Goal: Check status: Check status

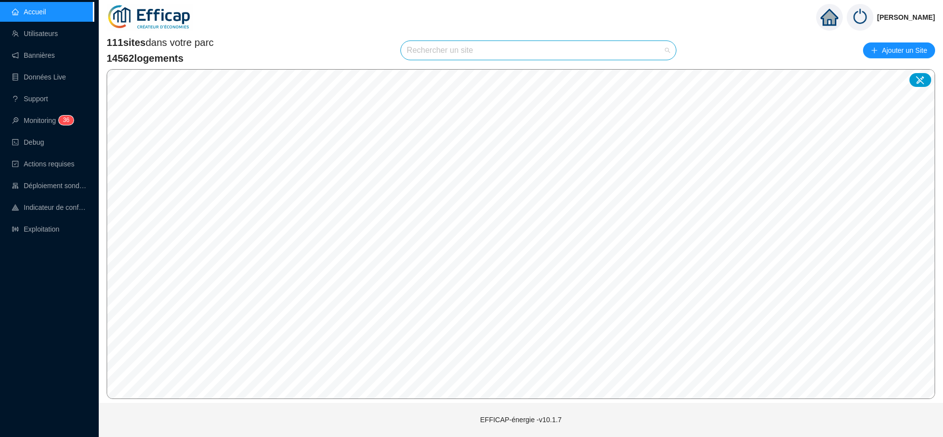
click at [447, 50] on input "search" at bounding box center [534, 50] width 254 height 19
type input "ester"
click at [655, 73] on icon at bounding box center [657, 74] width 7 height 6
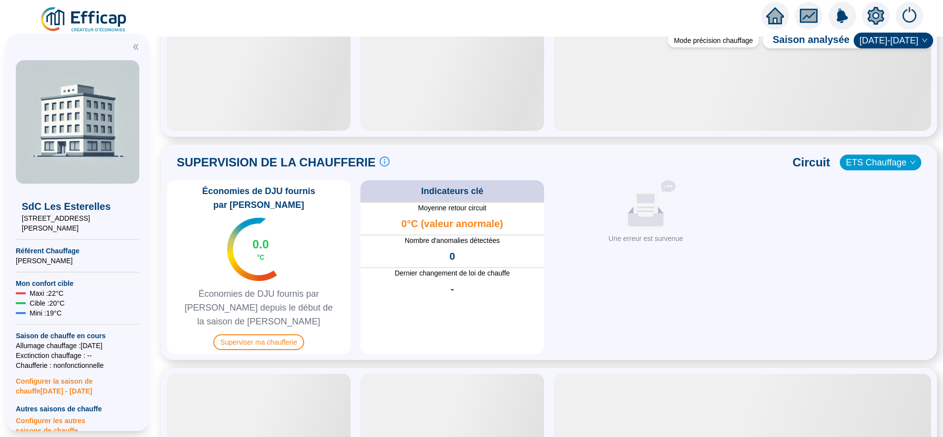
scroll to position [538, 0]
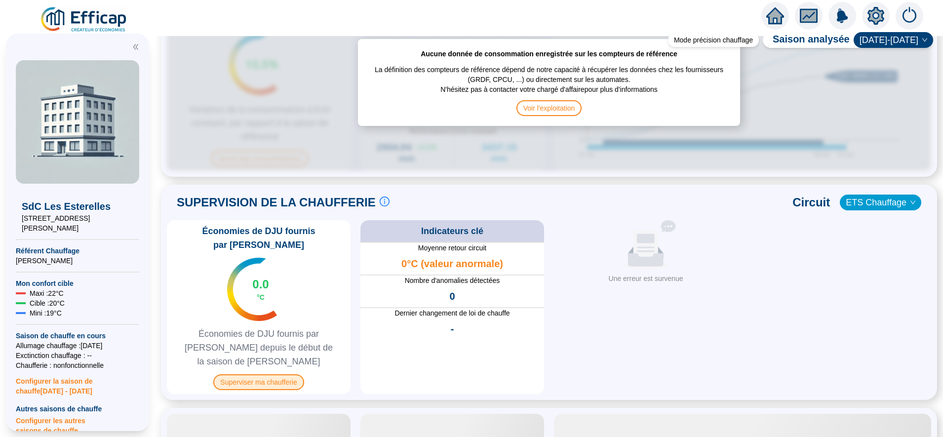
click at [268, 374] on span "Superviser ma chaufferie" at bounding box center [258, 382] width 90 height 16
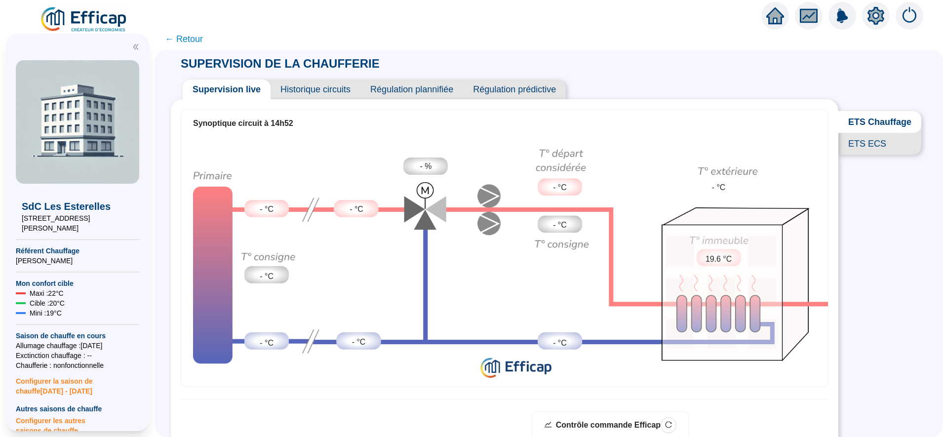
click at [868, 124] on span "ETS Chauffage" at bounding box center [879, 122] width 83 height 22
